Goal: Navigation & Orientation: Find specific page/section

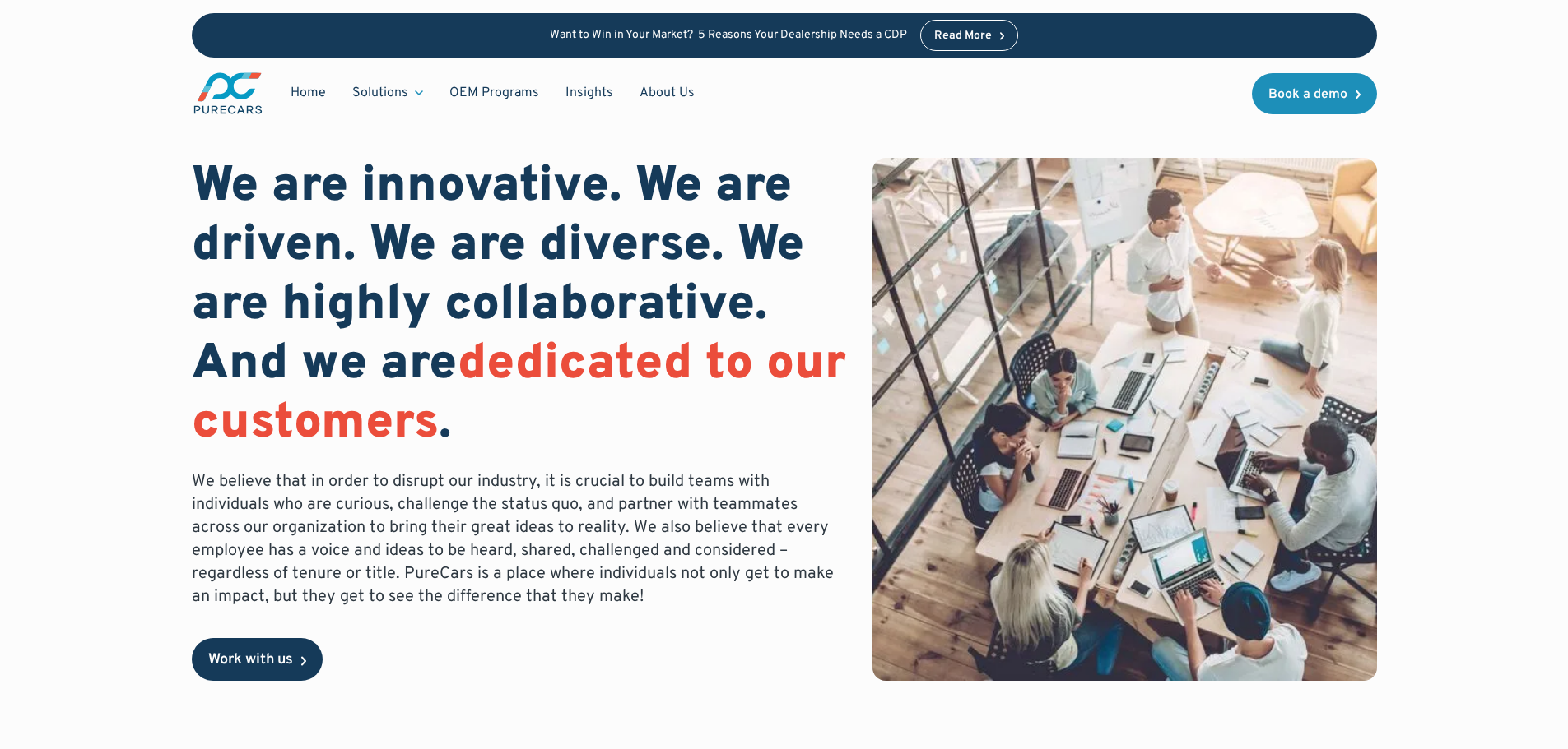
click at [257, 668] on div "Work with us" at bounding box center [251, 660] width 85 height 14
